Goal: Register for event/course

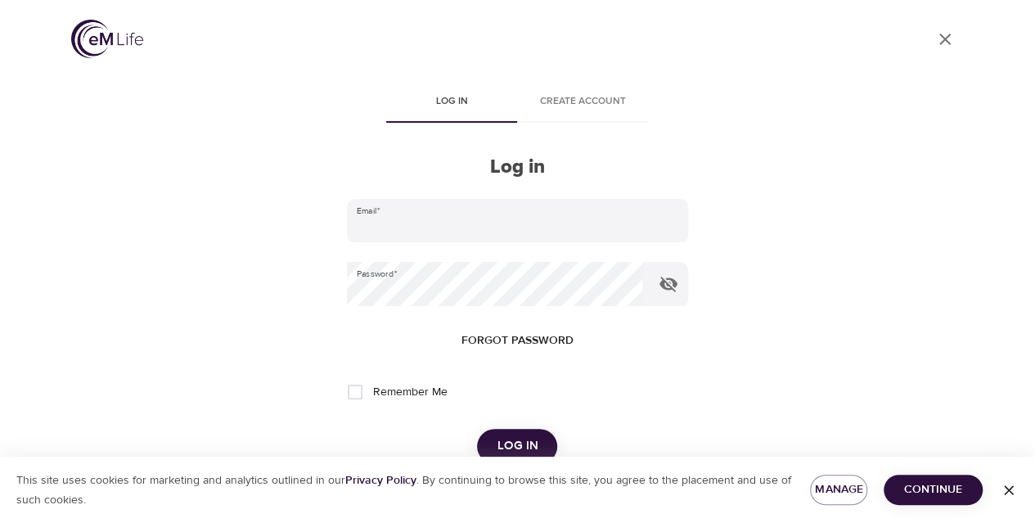
type input "[PERSON_NAME][EMAIL_ADDRESS][PERSON_NAME][DOMAIN_NAME]"
click at [527, 437] on span "Log in" at bounding box center [517, 445] width 41 height 21
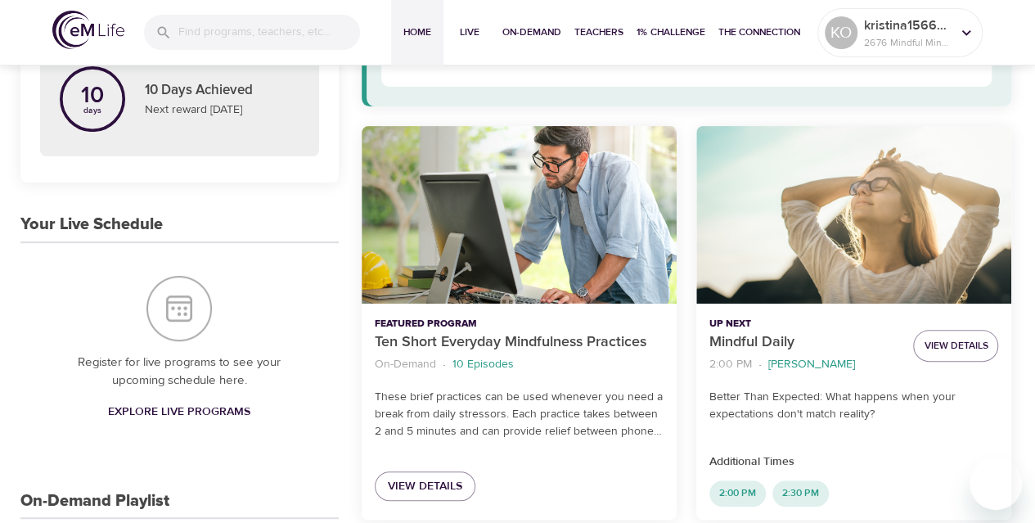
scroll to position [245, 0]
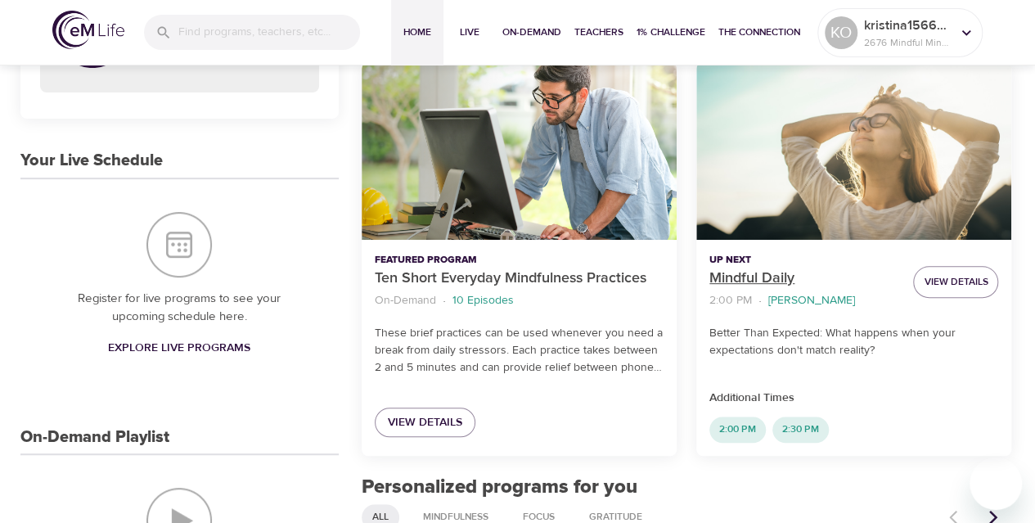
click at [736, 277] on p "Mindful Daily" at bounding box center [804, 279] width 191 height 22
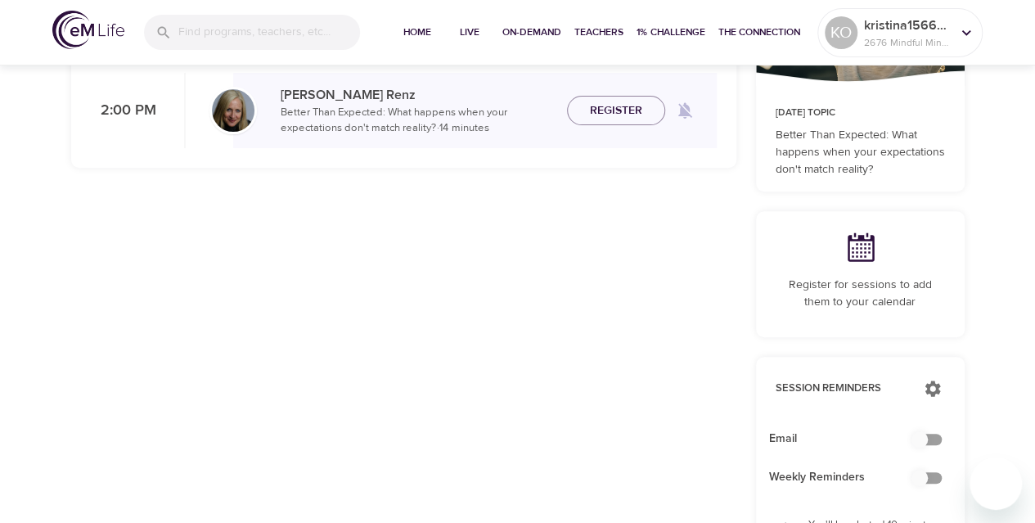
checkbox input "true"
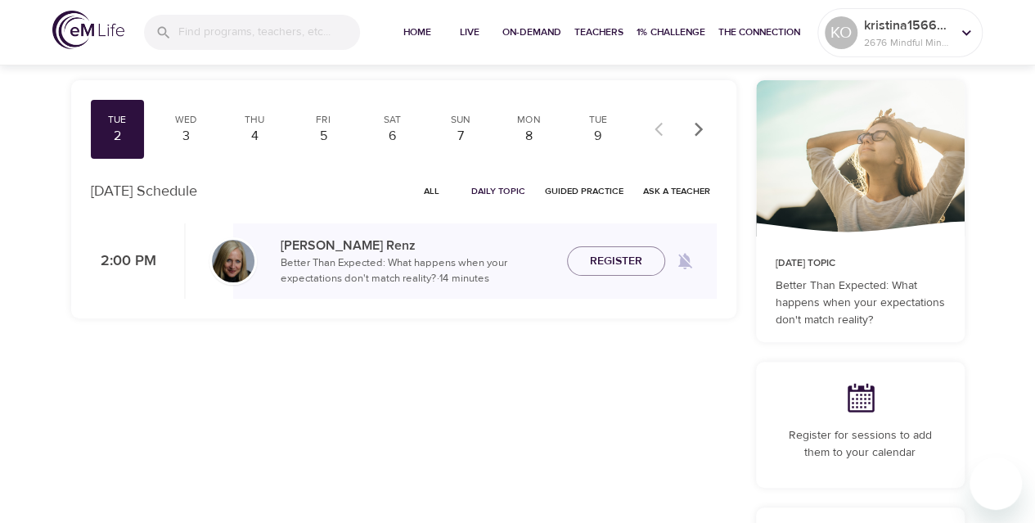
scroll to position [82, 0]
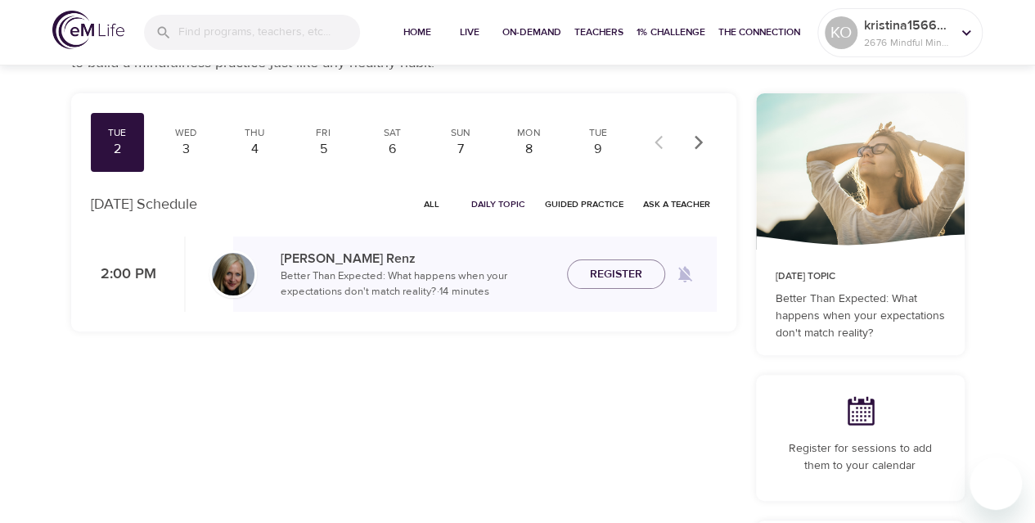
click at [434, 202] on span "All" at bounding box center [431, 204] width 39 height 16
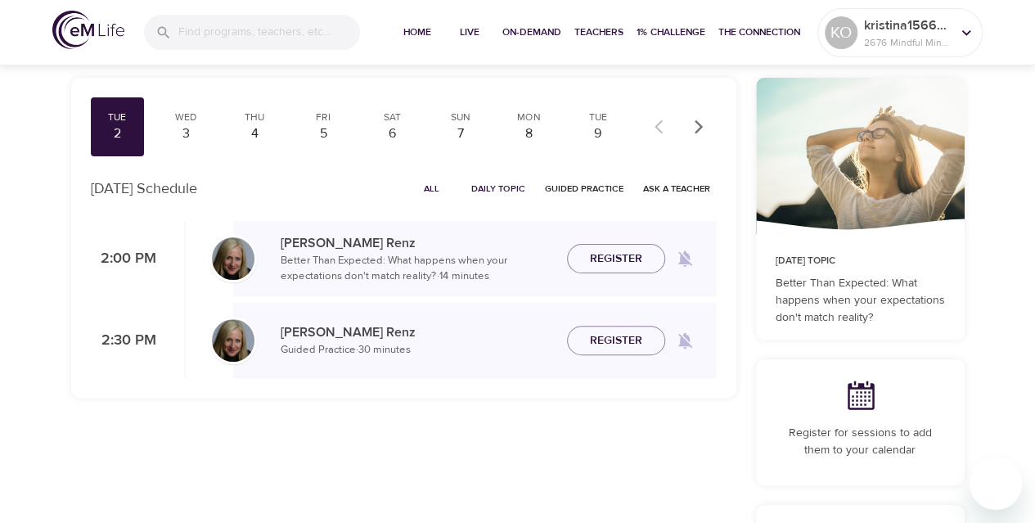
scroll to position [82, 0]
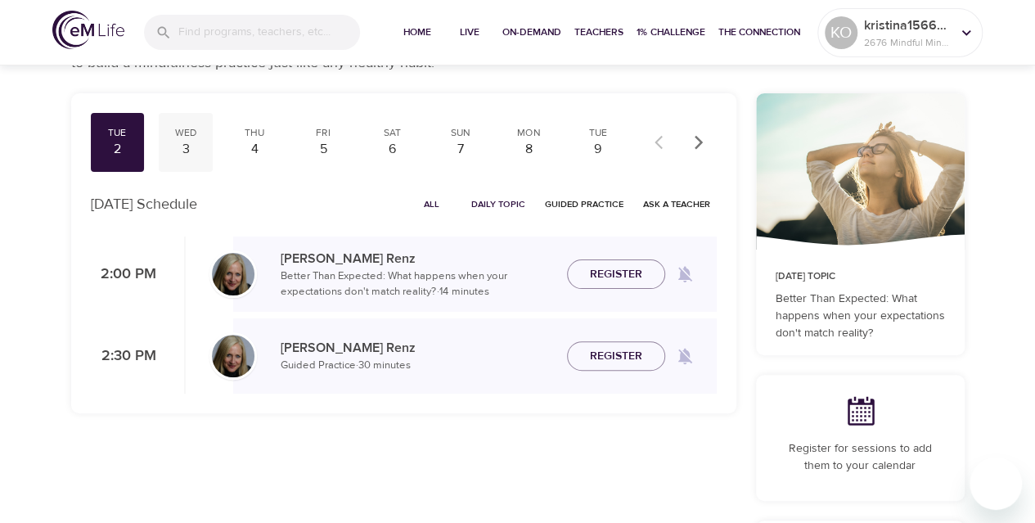
click at [189, 140] on div "3" at bounding box center [185, 149] width 41 height 19
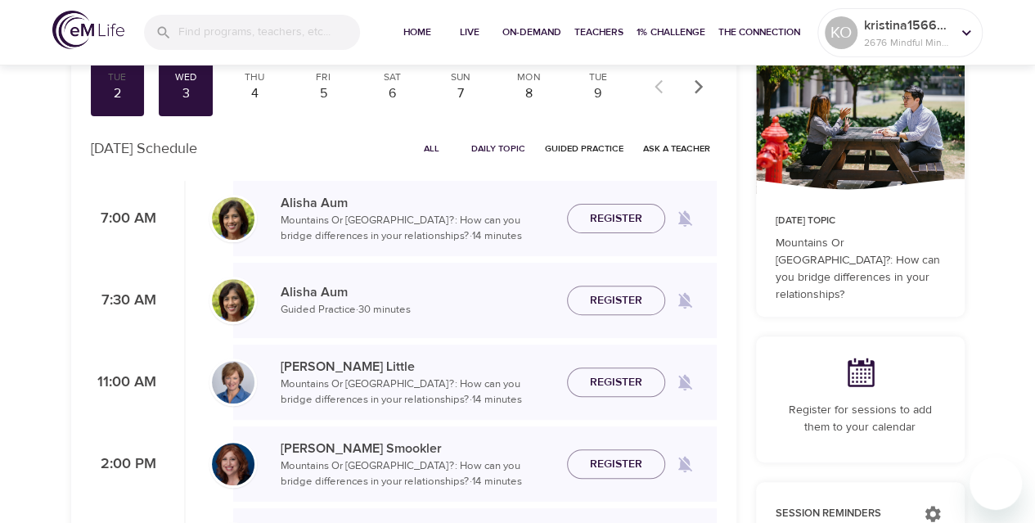
scroll to position [164, 0]
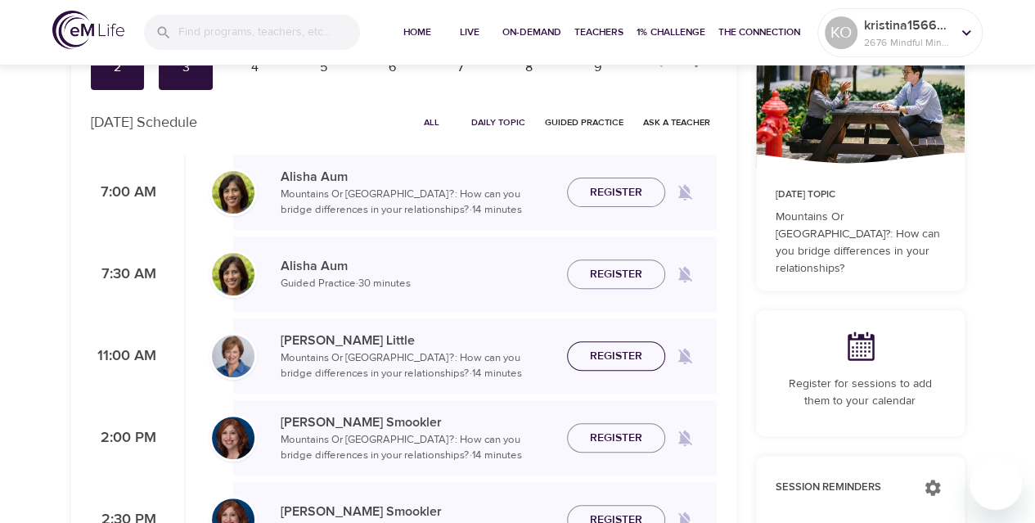
click at [609, 357] on span "Register" at bounding box center [616, 356] width 52 height 20
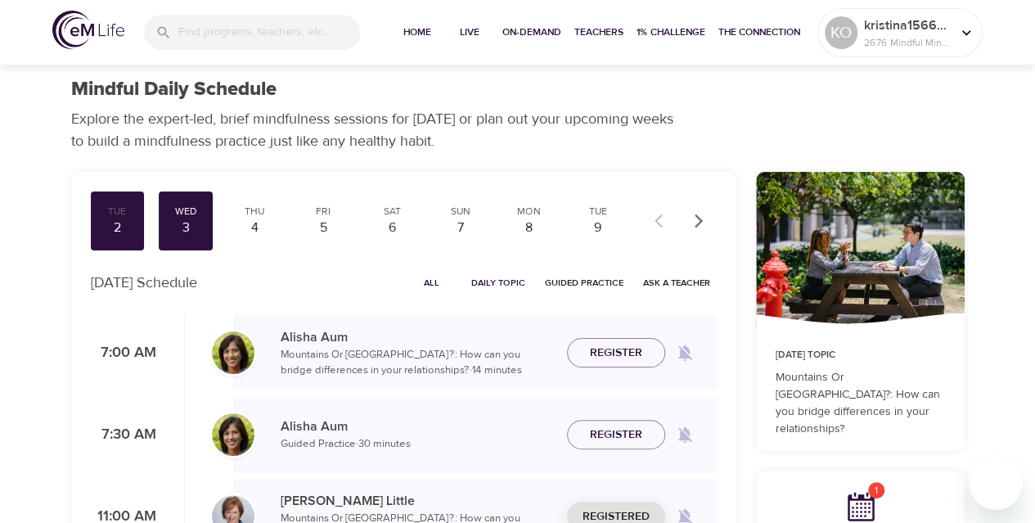
scroll to position [0, 0]
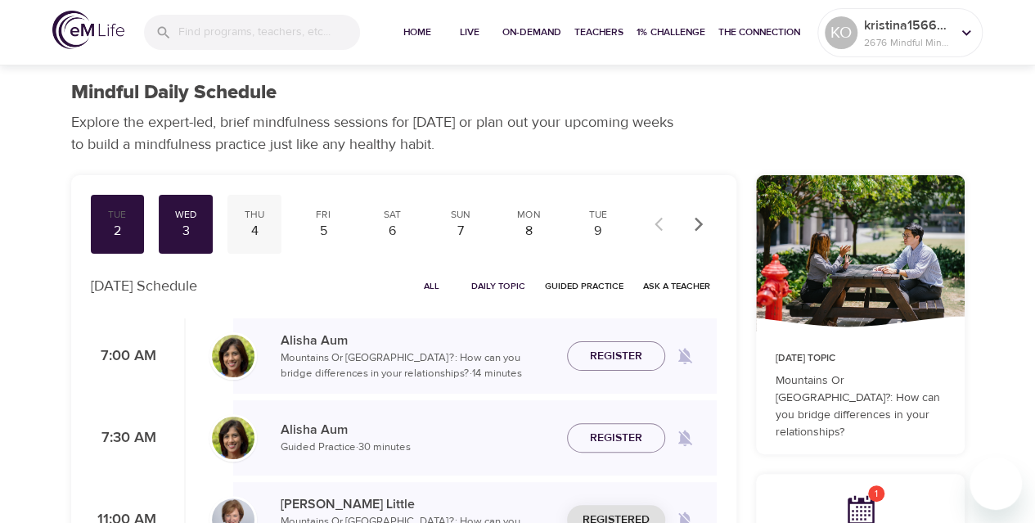
click at [245, 230] on div "4" at bounding box center [254, 231] width 41 height 19
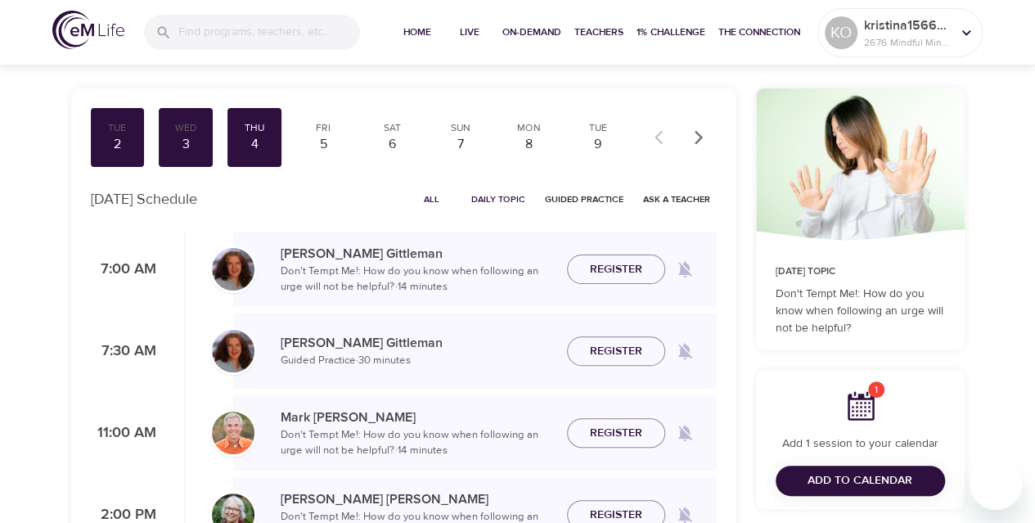
scroll to position [245, 0]
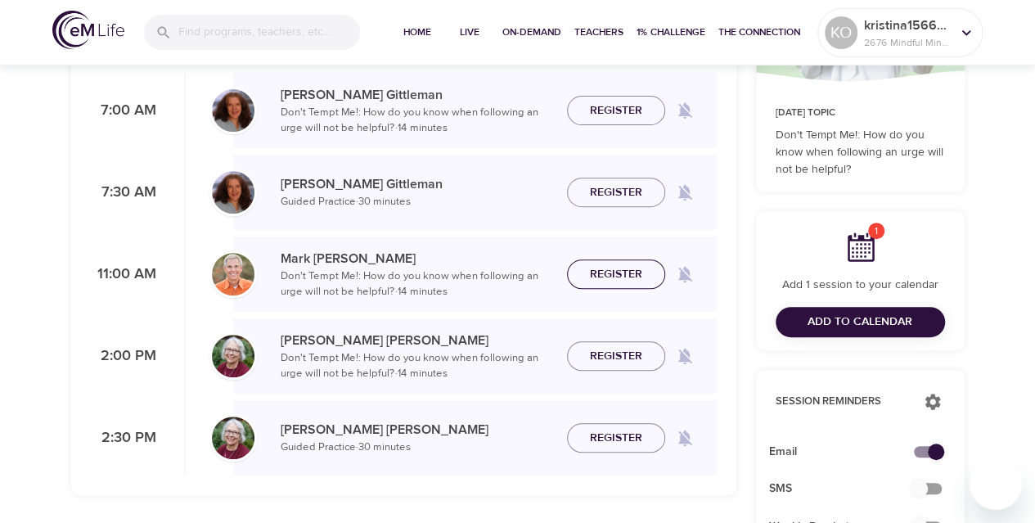
click at [596, 271] on span "Register" at bounding box center [616, 274] width 52 height 20
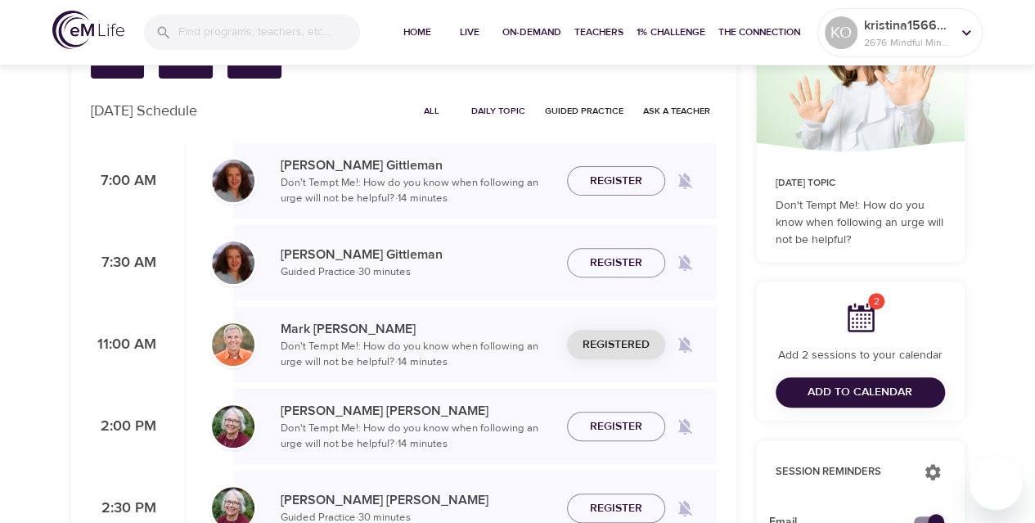
scroll to position [0, 0]
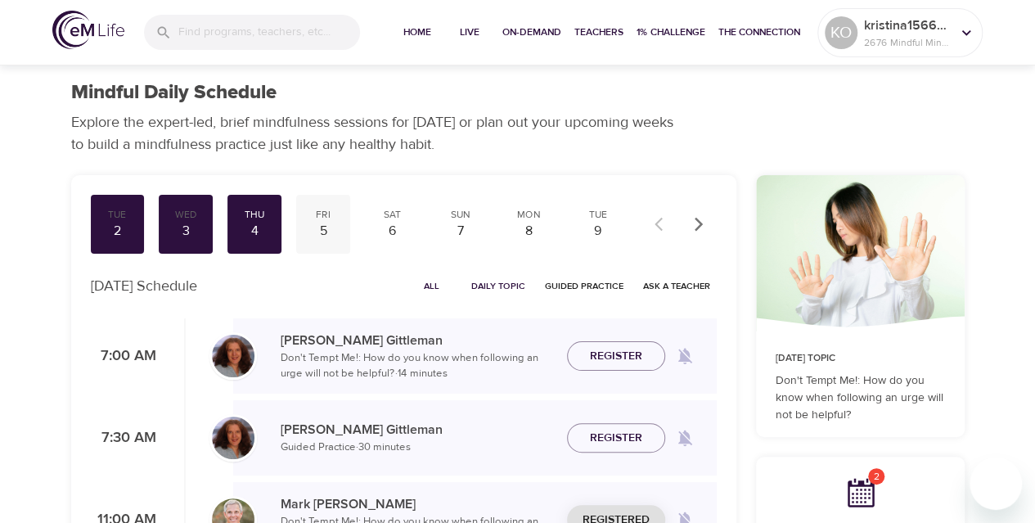
click at [322, 227] on div "5" at bounding box center [323, 231] width 41 height 19
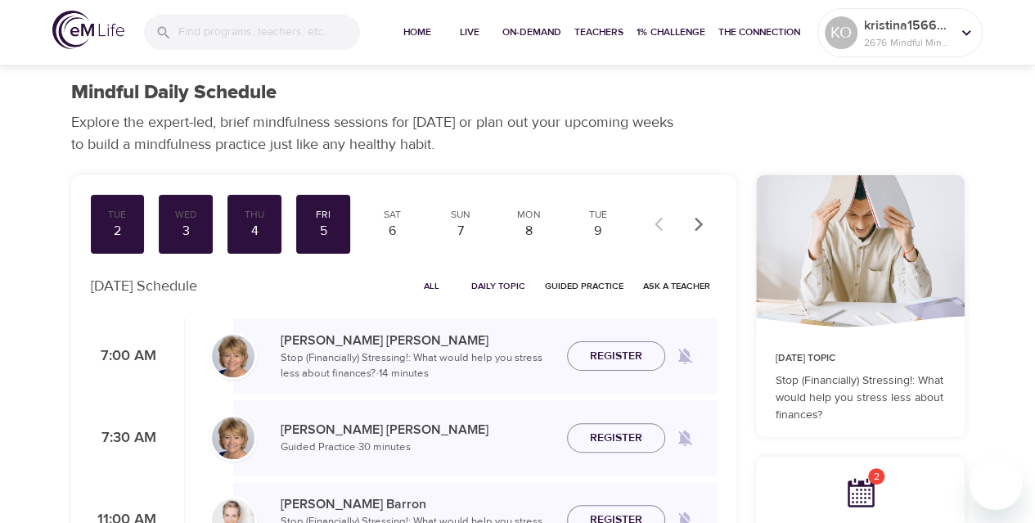
scroll to position [164, 0]
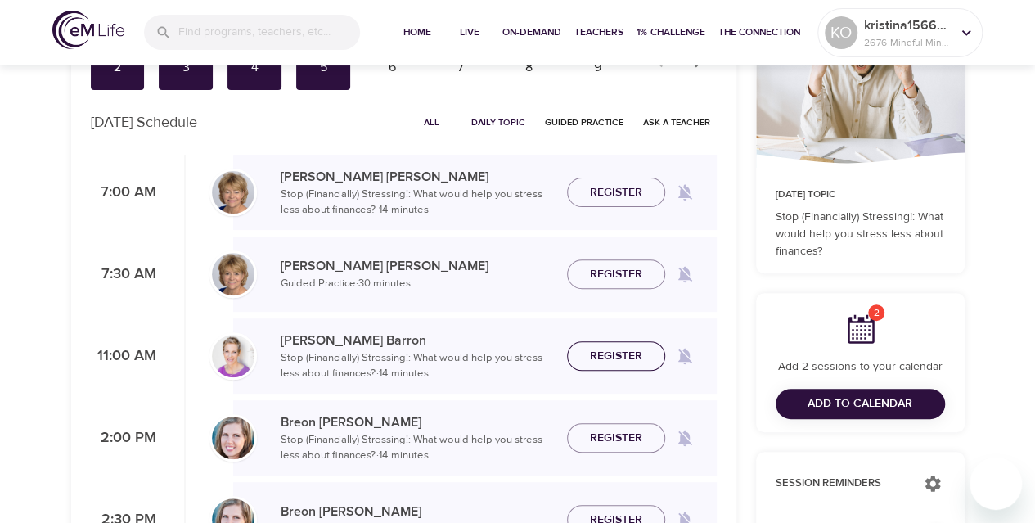
click at [592, 361] on span "Register" at bounding box center [616, 356] width 52 height 20
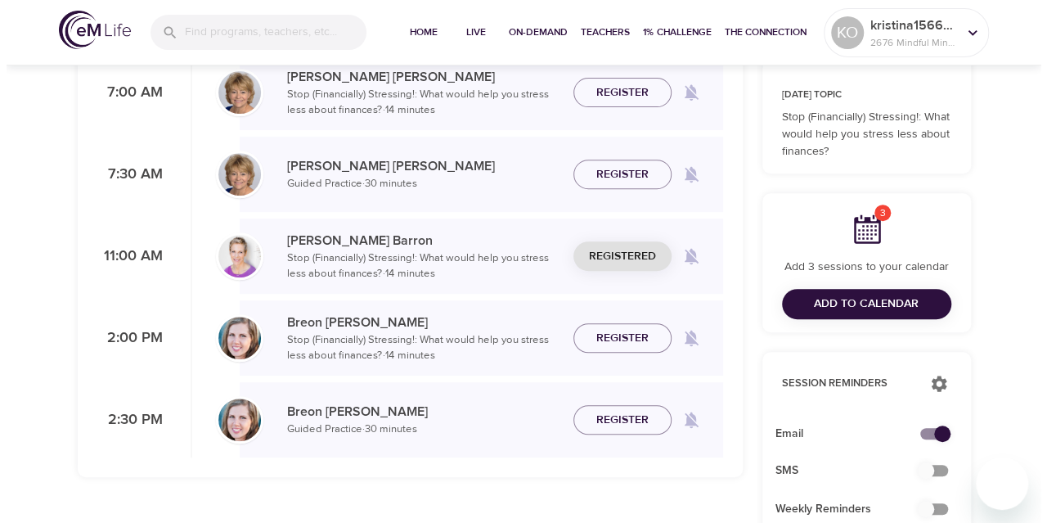
scroll to position [409, 0]
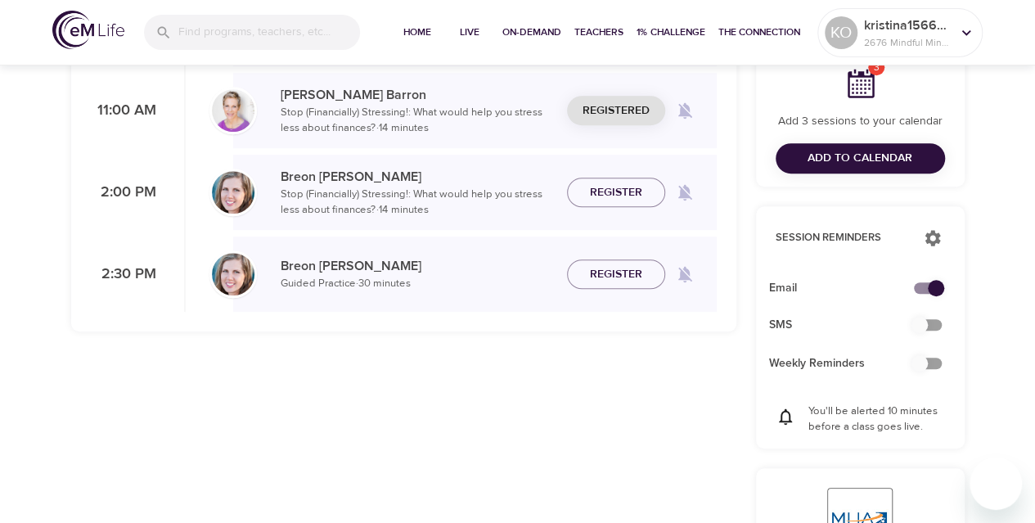
click at [829, 156] on span "Add to Calendar" at bounding box center [860, 158] width 105 height 20
